Goal: Task Accomplishment & Management: Manage account settings

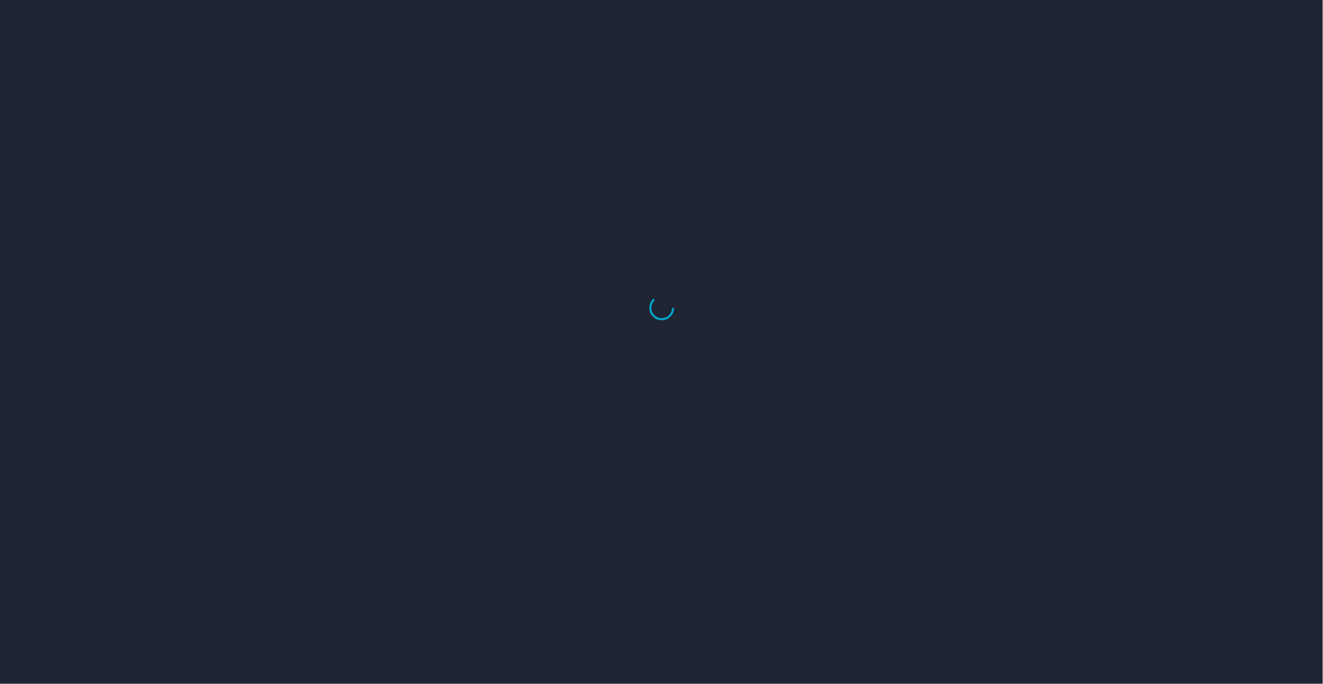
select select "US"
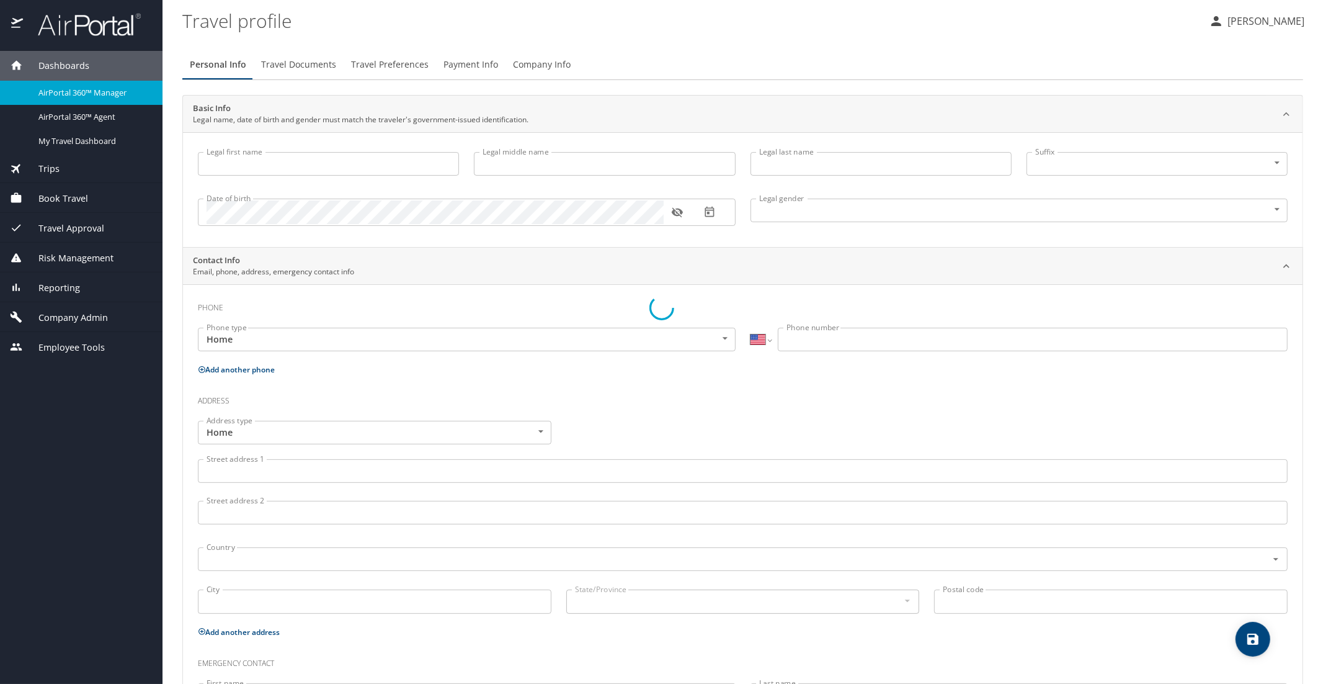
type input "Luke"
type input "Crismon"
type input "Beachley"
type input "Undisclosed"
type input "Teri"
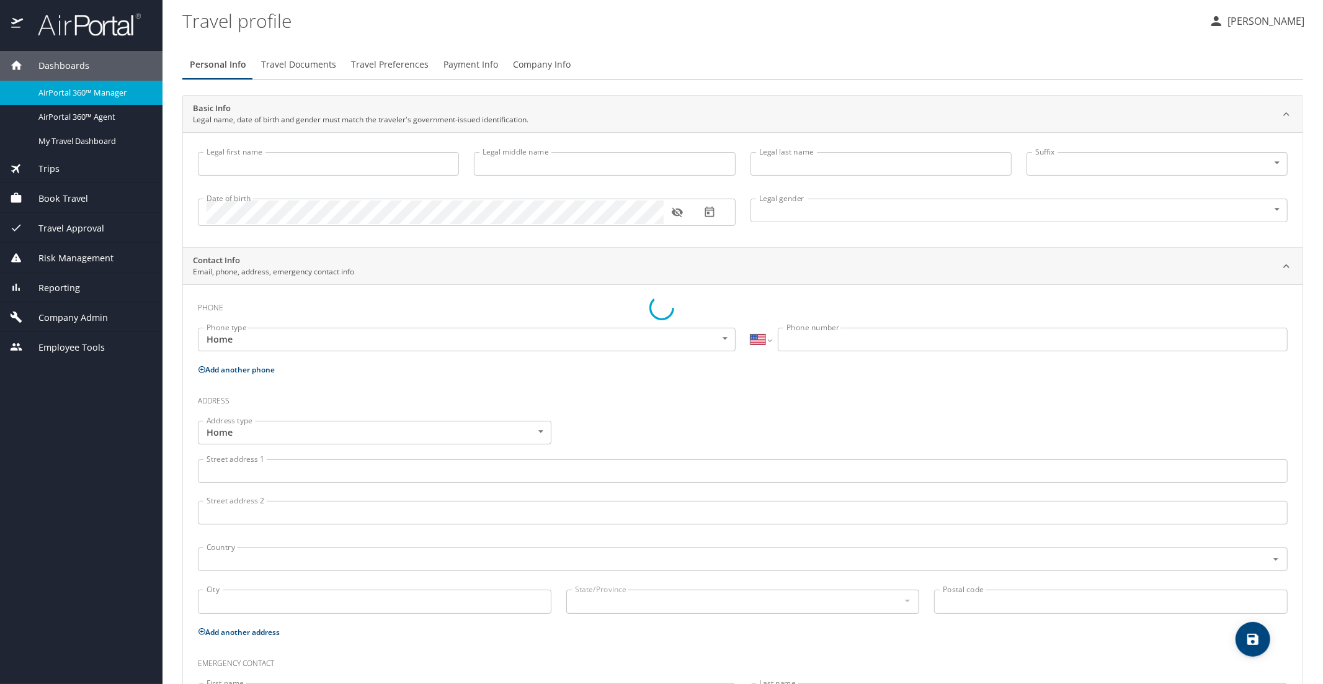
type input "Beachley"
type input "(801) 717-7714"
select select "US"
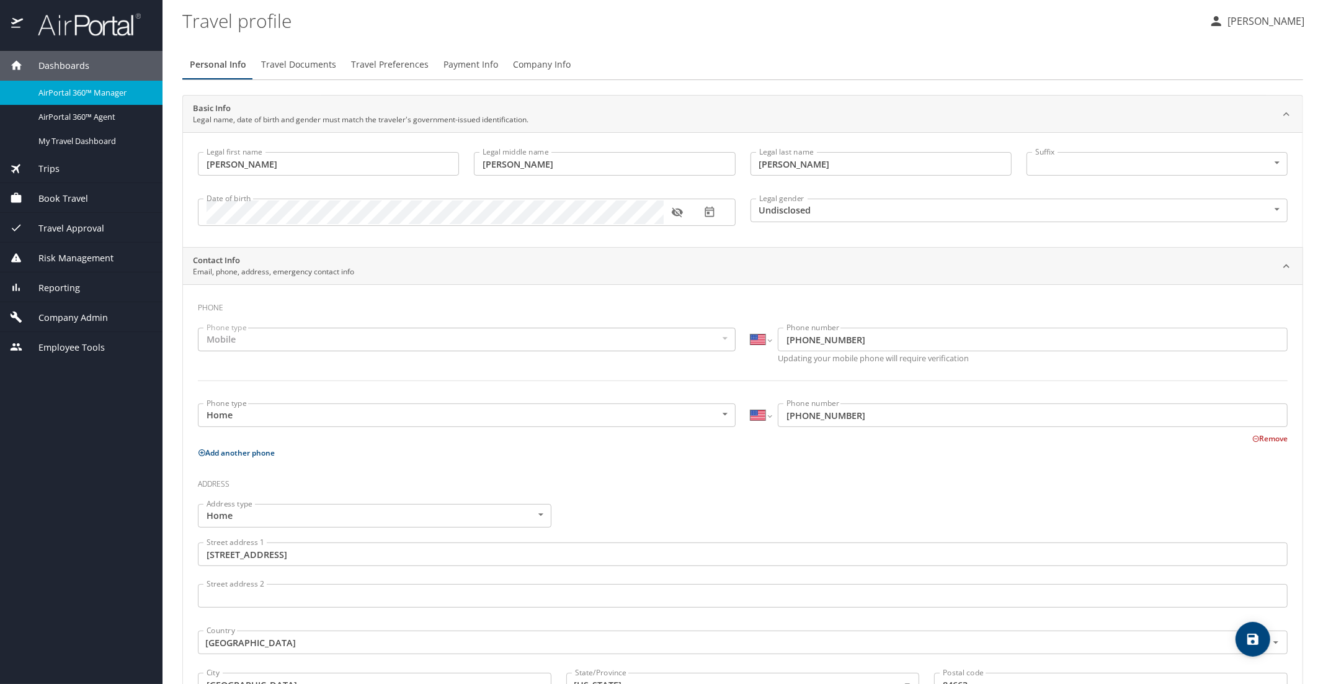
click at [84, 99] on div "AirPortal 360™ Manager" at bounding box center [81, 93] width 143 height 14
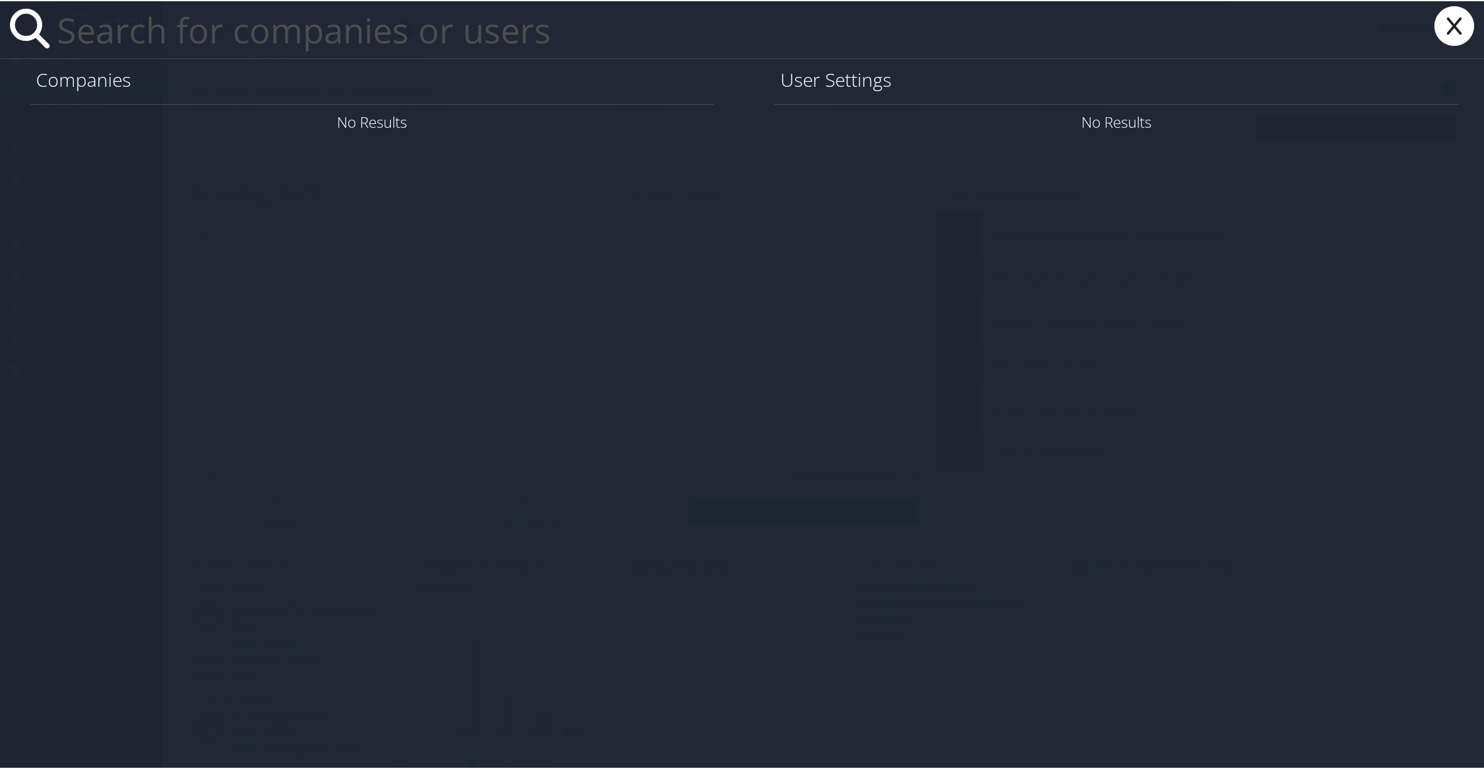
paste input "Doug.Hallenbeck@canyonsdistrict.org"
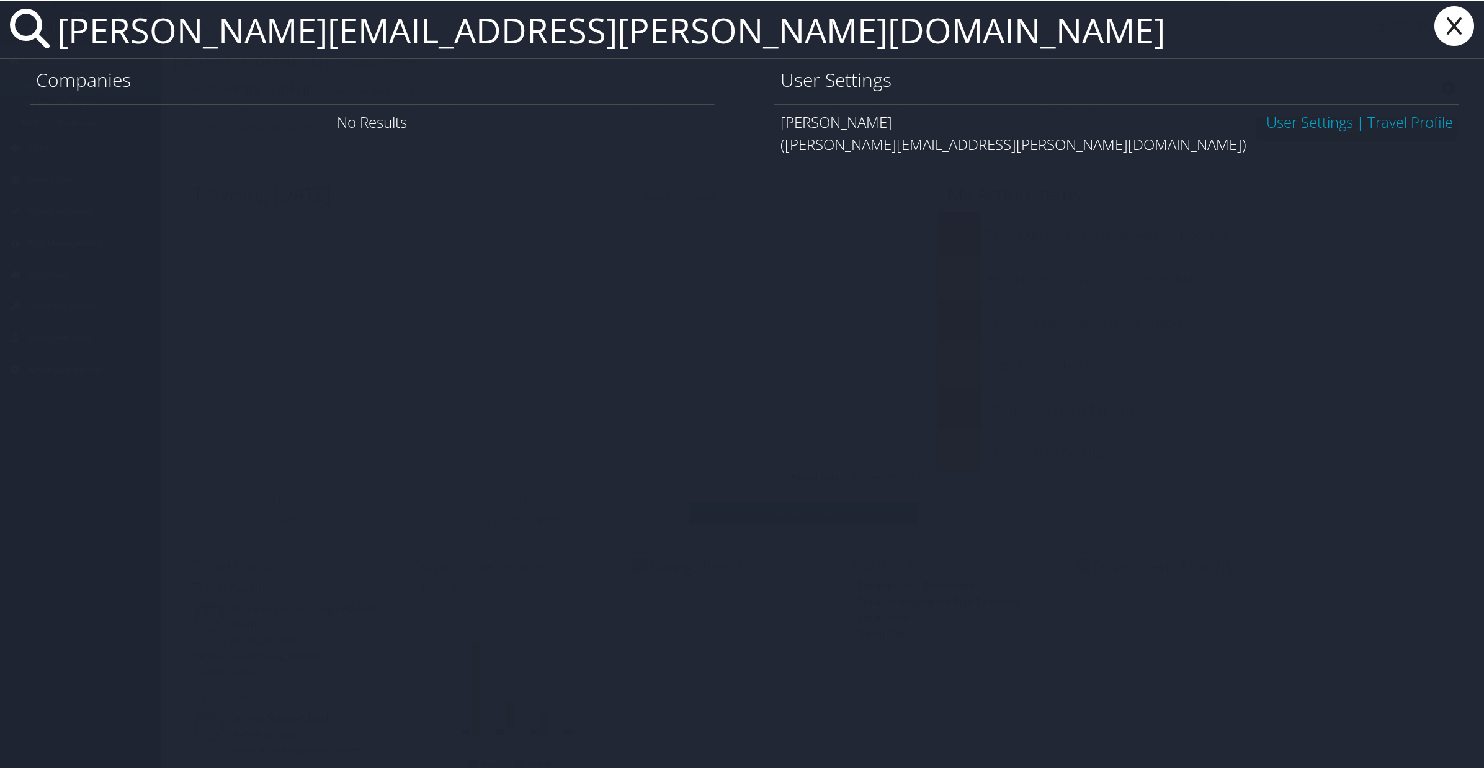
type input "Doug.Hallenbeck@canyonsdistrict.org"
click at [1272, 124] on link "User Settings" at bounding box center [1309, 120] width 87 height 20
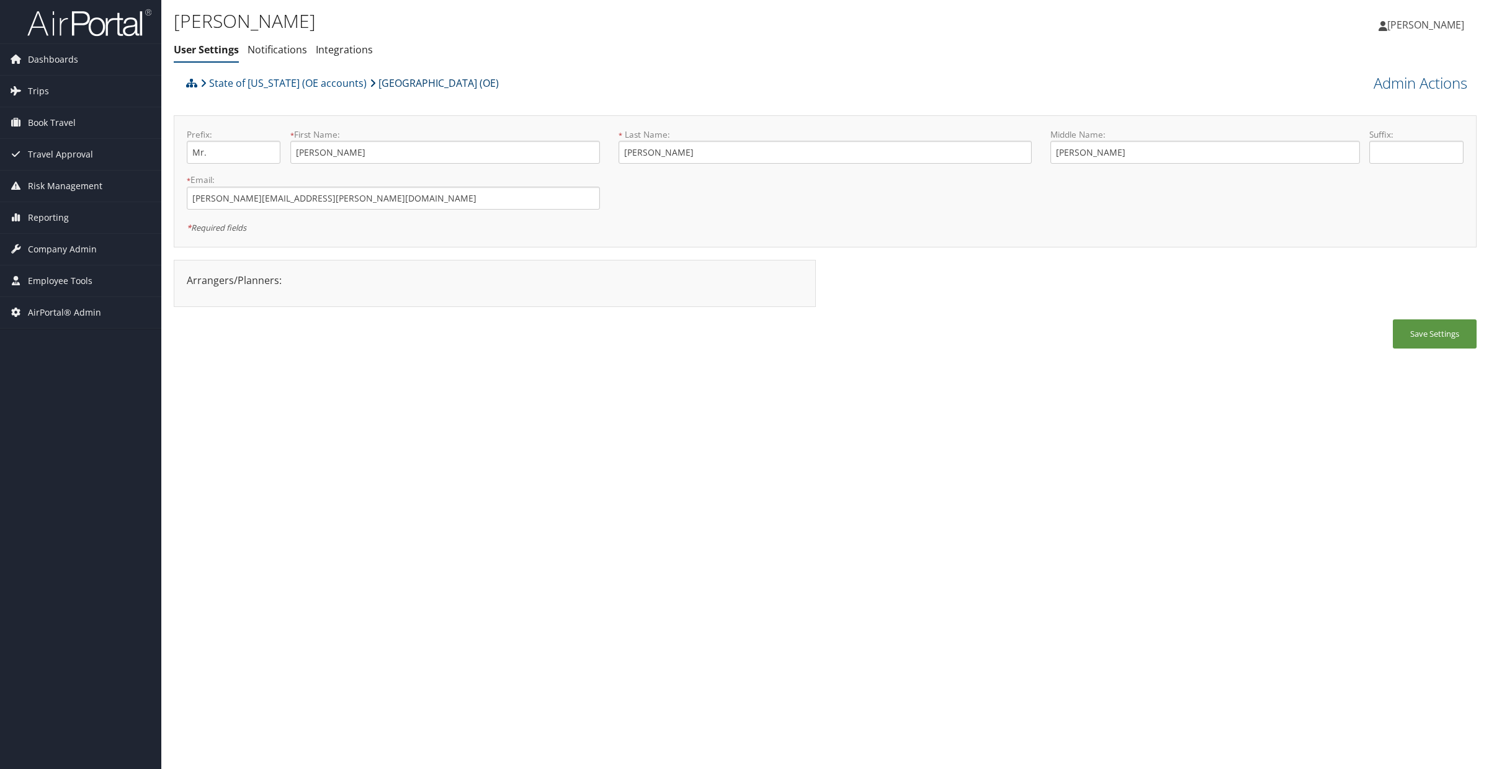
click at [433, 82] on link "[GEOGRAPHIC_DATA] (OE)" at bounding box center [434, 83] width 129 height 25
